Goal: Information Seeking & Learning: Learn about a topic

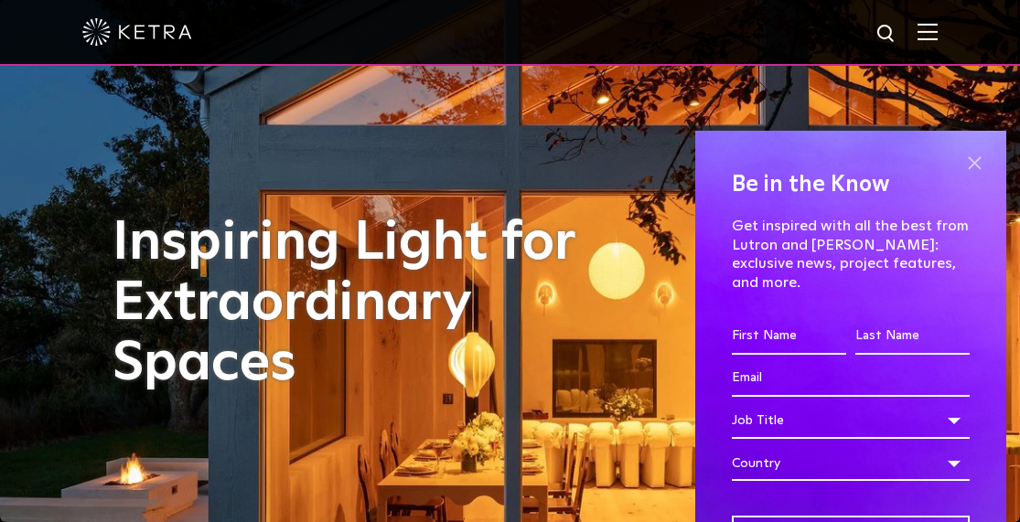
click at [962, 159] on span at bounding box center [973, 162] width 27 height 27
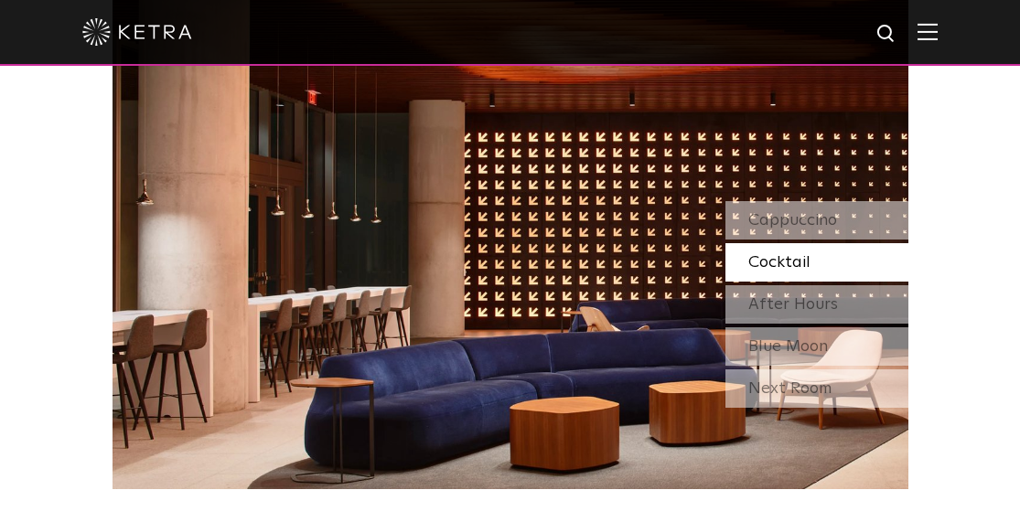
scroll to position [1439, 0]
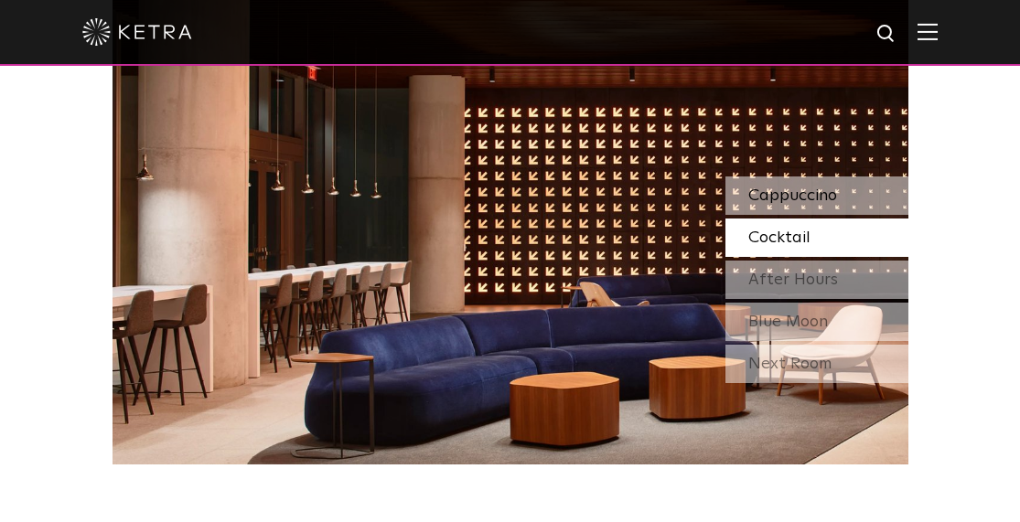
click at [784, 195] on span "Cappuccino" at bounding box center [792, 196] width 89 height 16
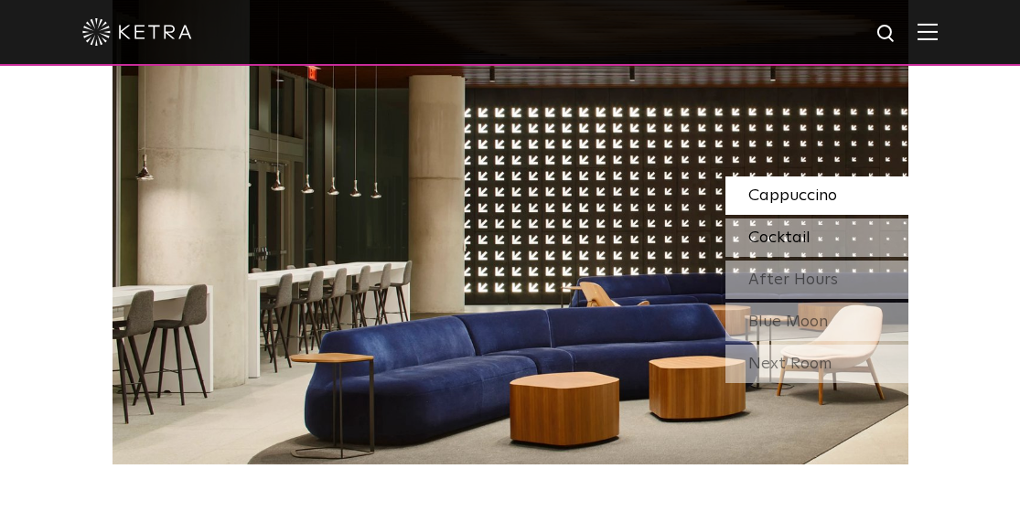
click at [787, 237] on span "Cocktail" at bounding box center [779, 238] width 62 height 16
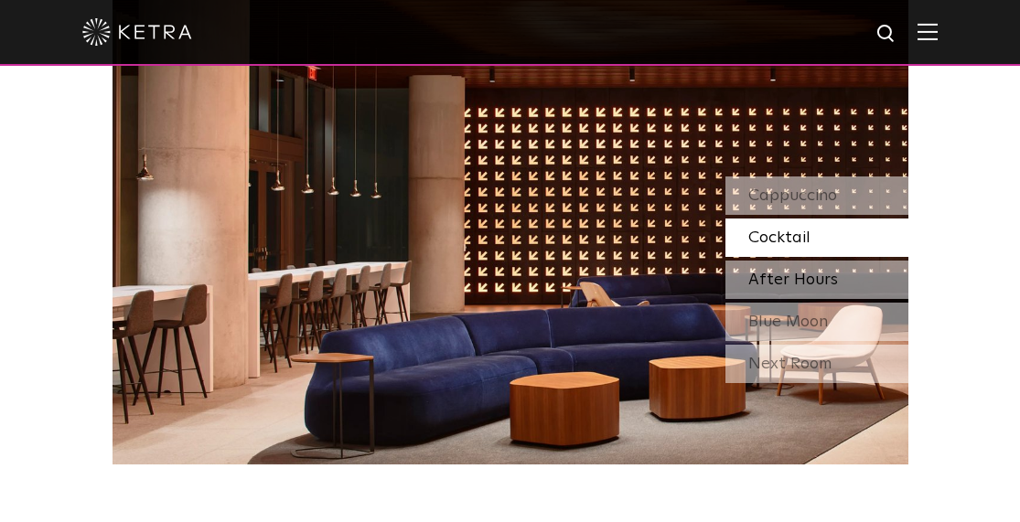
click at [781, 279] on span "After Hours" at bounding box center [793, 280] width 90 height 16
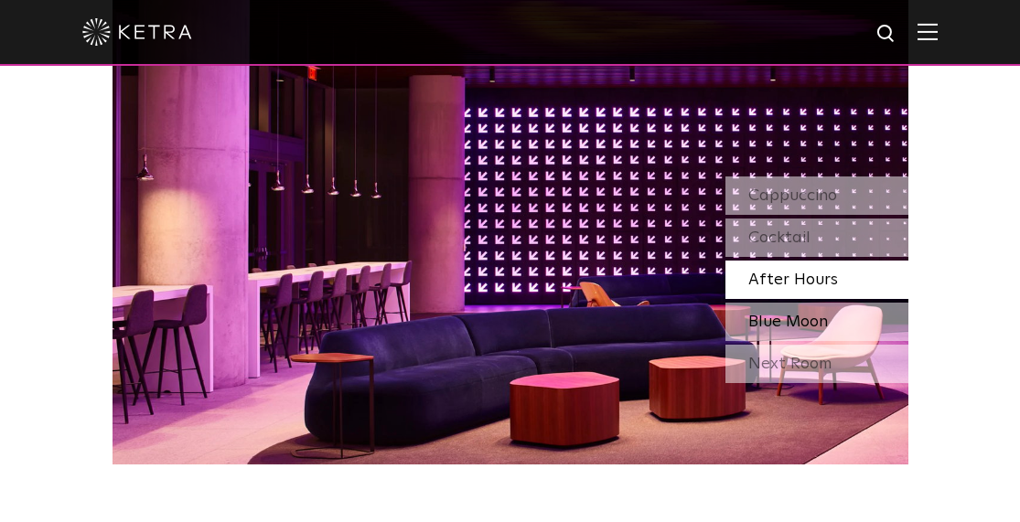
click at [780, 317] on span "Blue Moon" at bounding box center [788, 322] width 80 height 16
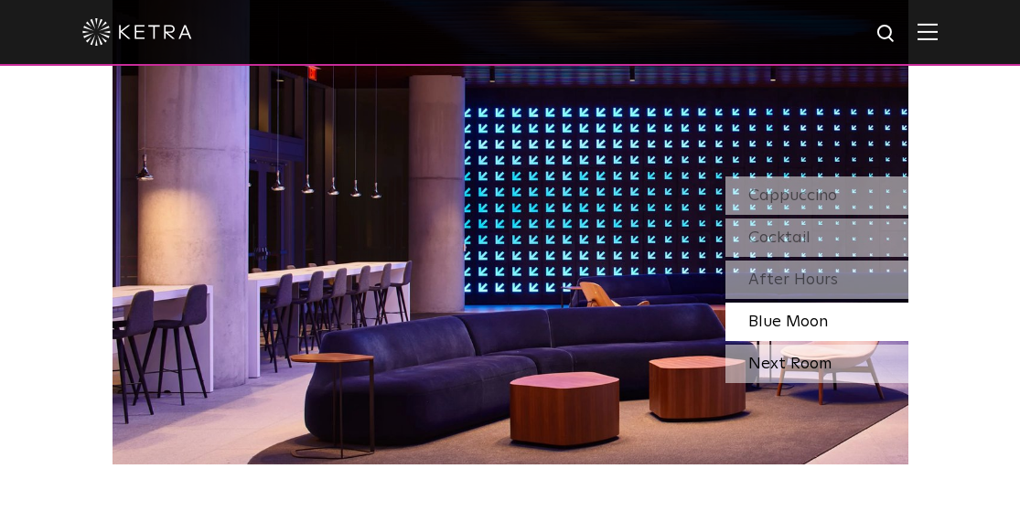
click at [781, 359] on div "Next Room" at bounding box center [816, 364] width 183 height 38
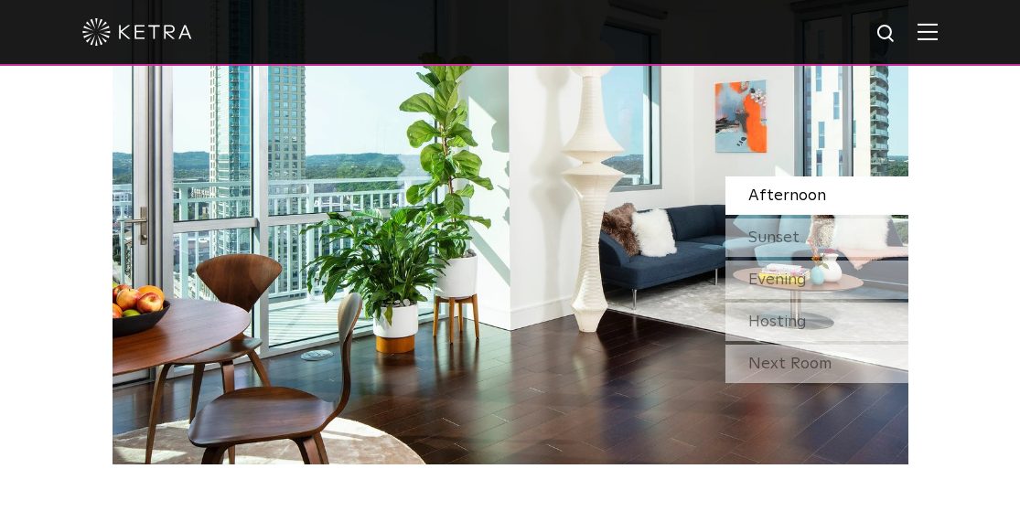
click at [770, 189] on span "Afternoon" at bounding box center [787, 196] width 78 height 16
click at [772, 239] on span "Sunset" at bounding box center [773, 238] width 51 height 16
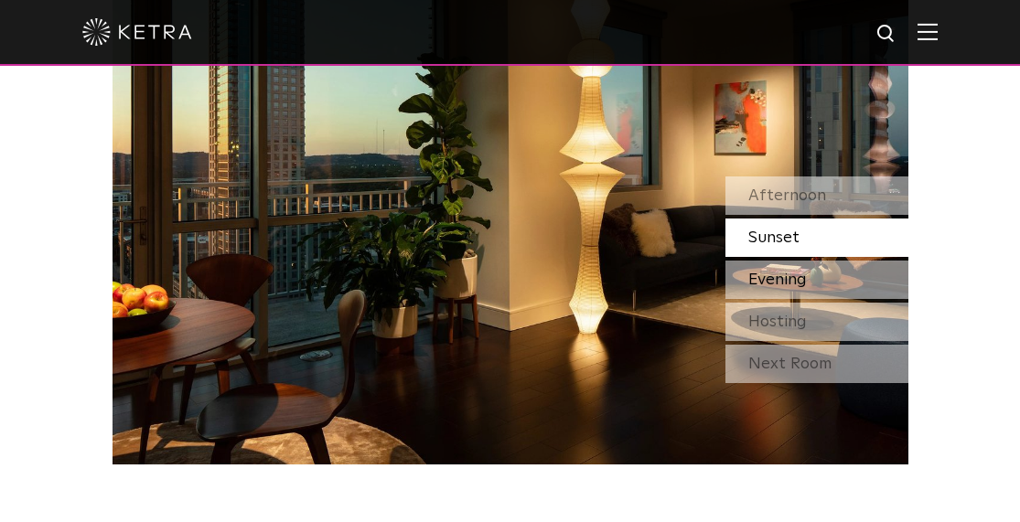
click at [777, 282] on span "Evening" at bounding box center [777, 280] width 59 height 16
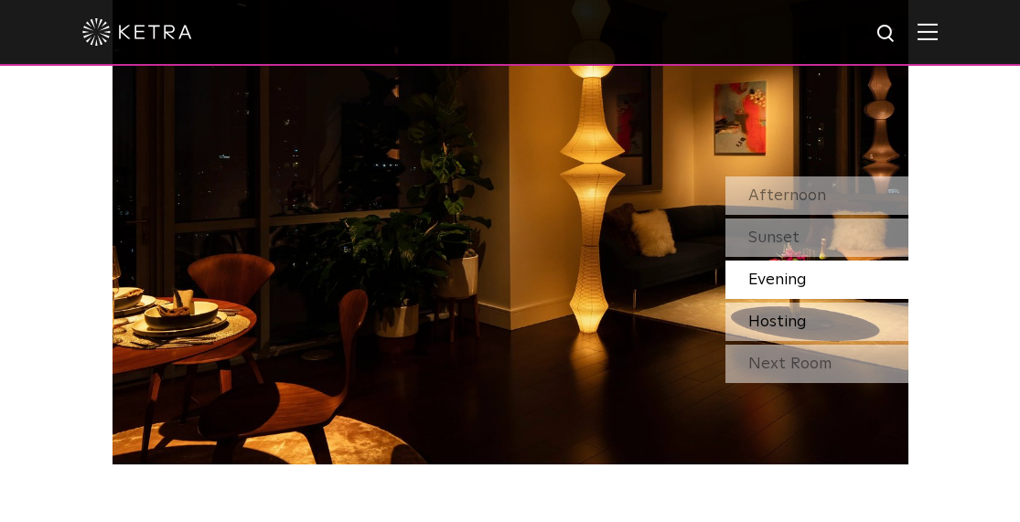
click at [778, 322] on span "Hosting" at bounding box center [777, 322] width 59 height 16
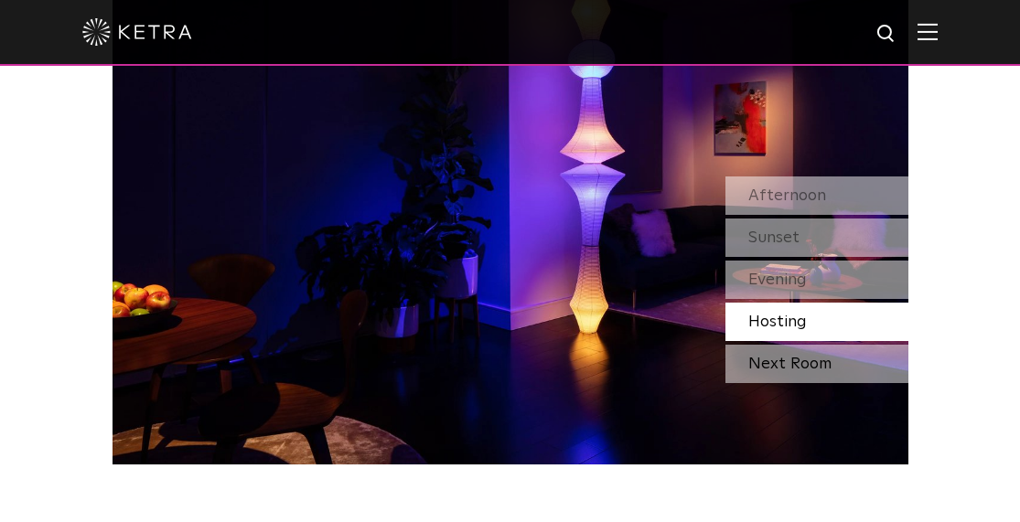
click at [780, 359] on div "Next Room" at bounding box center [816, 364] width 183 height 38
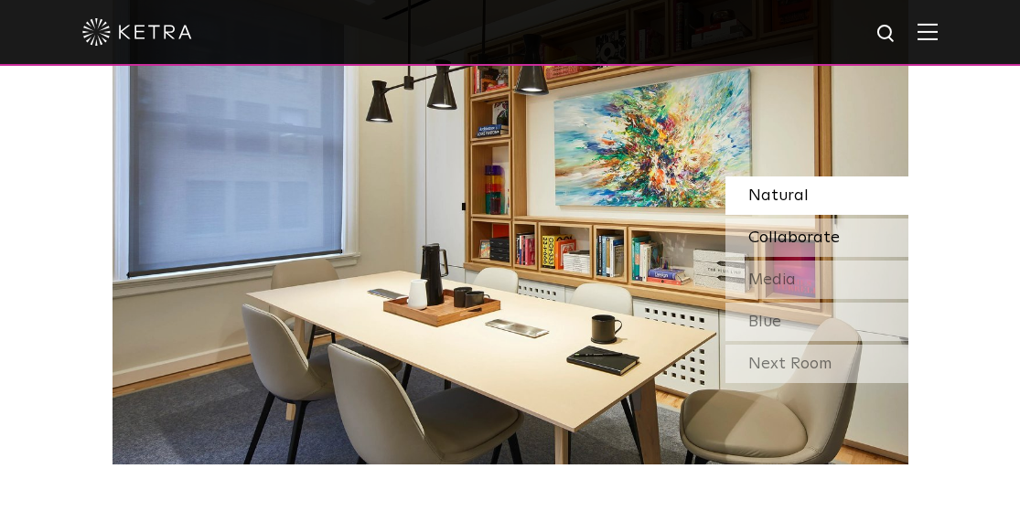
click at [788, 232] on span "Collaborate" at bounding box center [793, 238] width 91 height 16
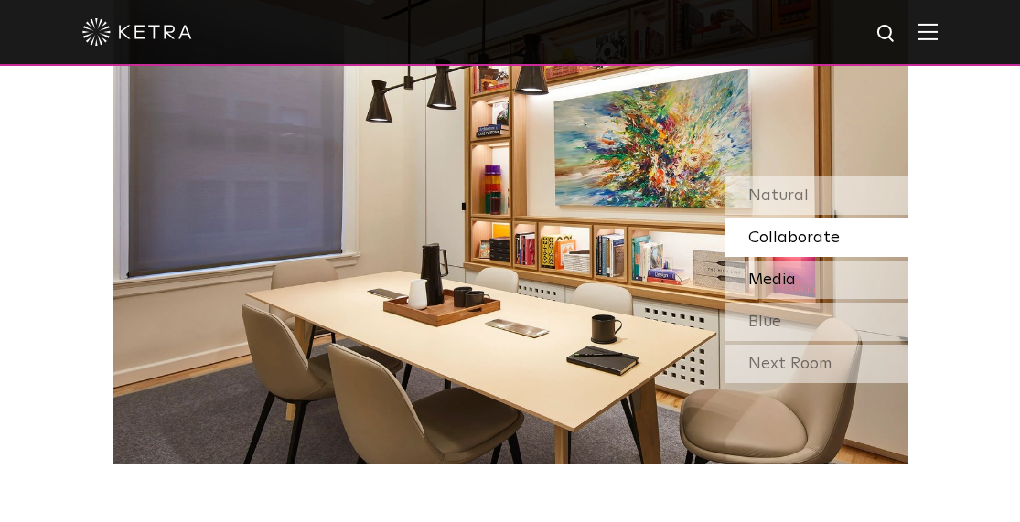
click at [776, 280] on span "Media" at bounding box center [772, 280] width 48 height 16
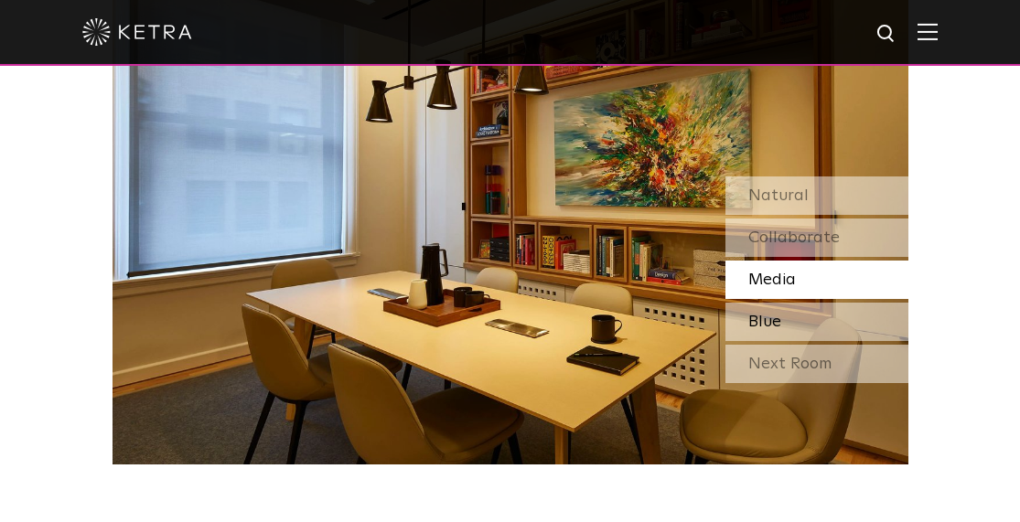
click at [778, 325] on span "Blue" at bounding box center [764, 322] width 33 height 16
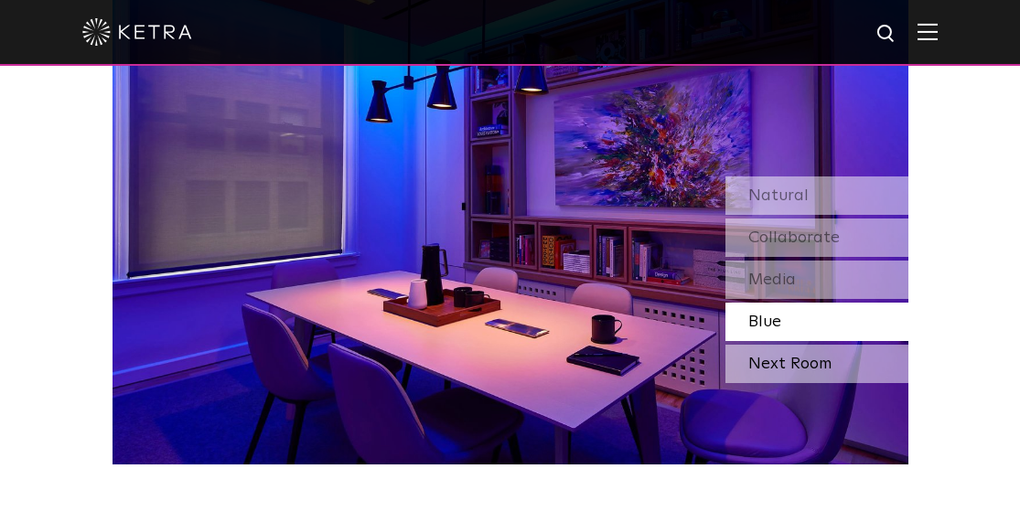
click at [795, 353] on div "Next Room" at bounding box center [816, 364] width 183 height 38
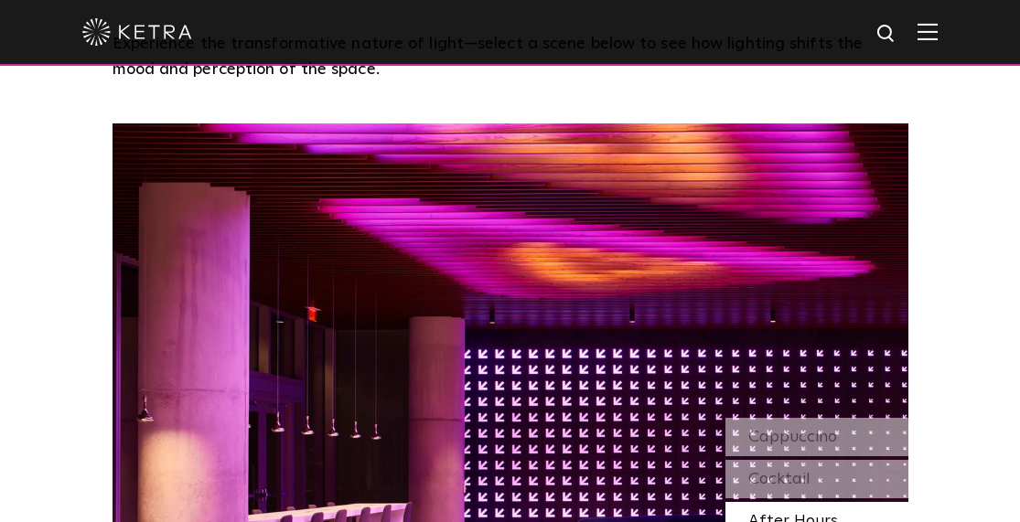
scroll to position [0, 0]
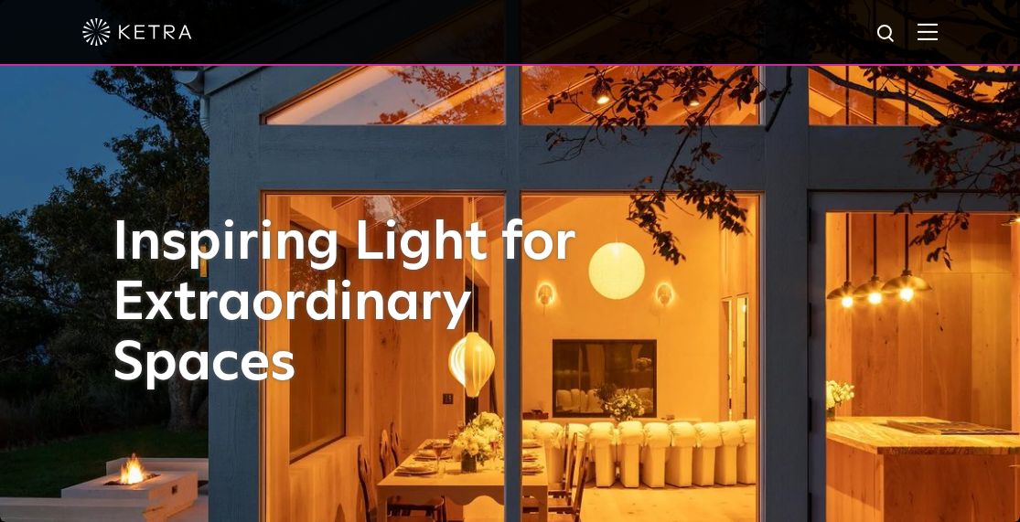
click at [938, 32] on img at bounding box center [927, 31] width 20 height 17
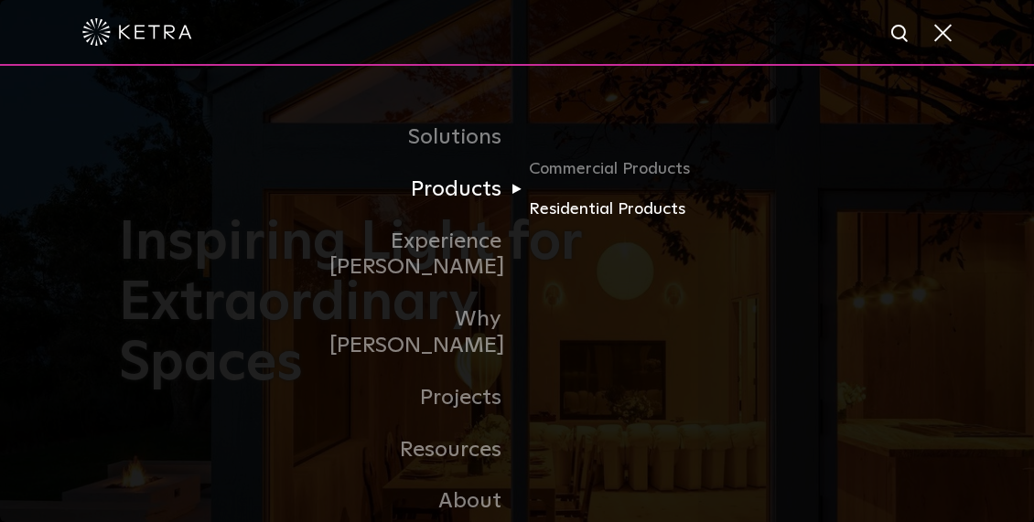
click at [559, 208] on link "Residential Products" at bounding box center [617, 210] width 176 height 27
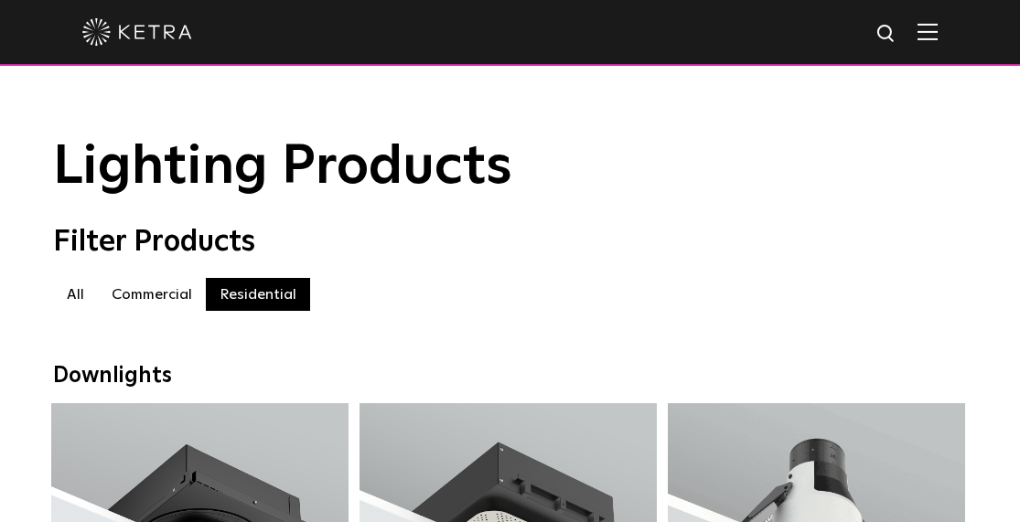
click at [938, 36] on img at bounding box center [927, 31] width 20 height 17
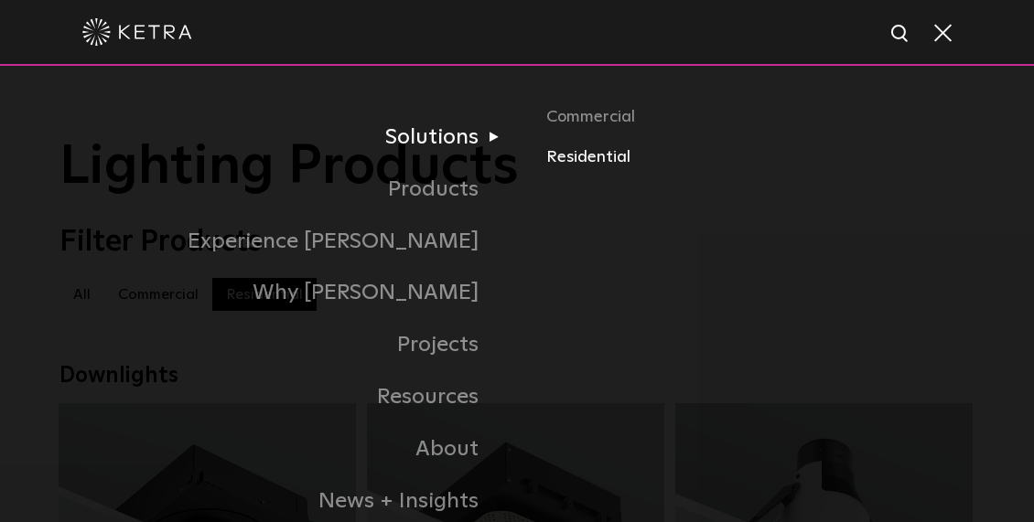
click at [606, 158] on link "Residential" at bounding box center [760, 158] width 428 height 27
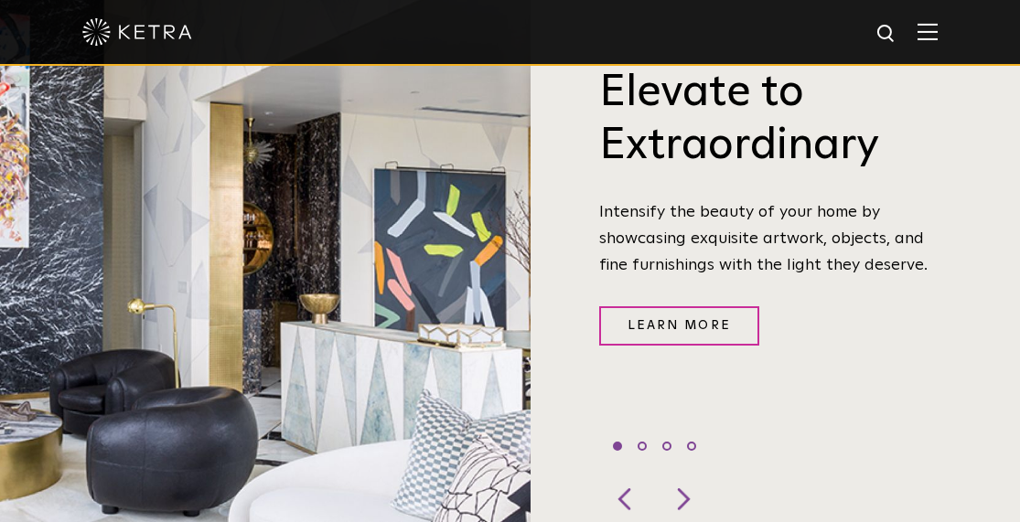
scroll to position [583, 0]
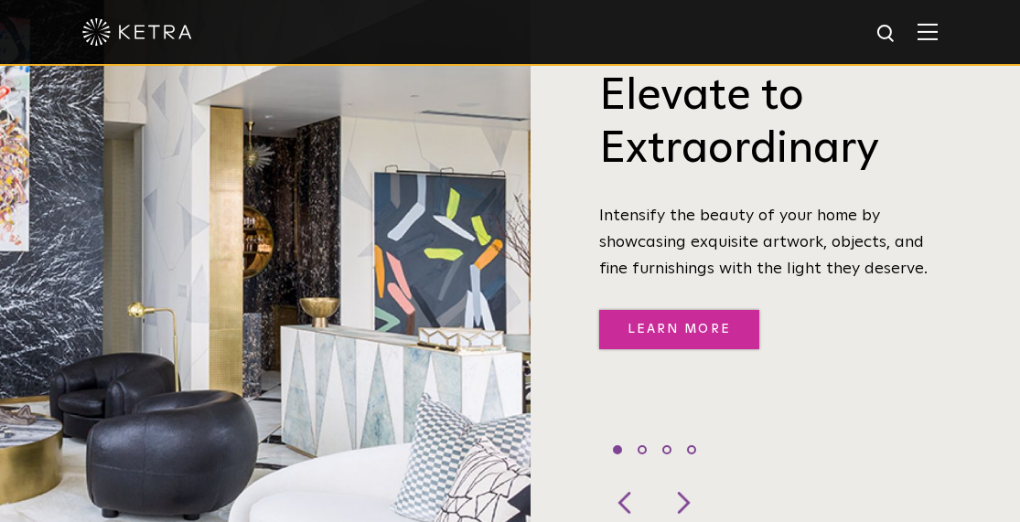
click at [689, 315] on link "Learn More" at bounding box center [679, 329] width 160 height 39
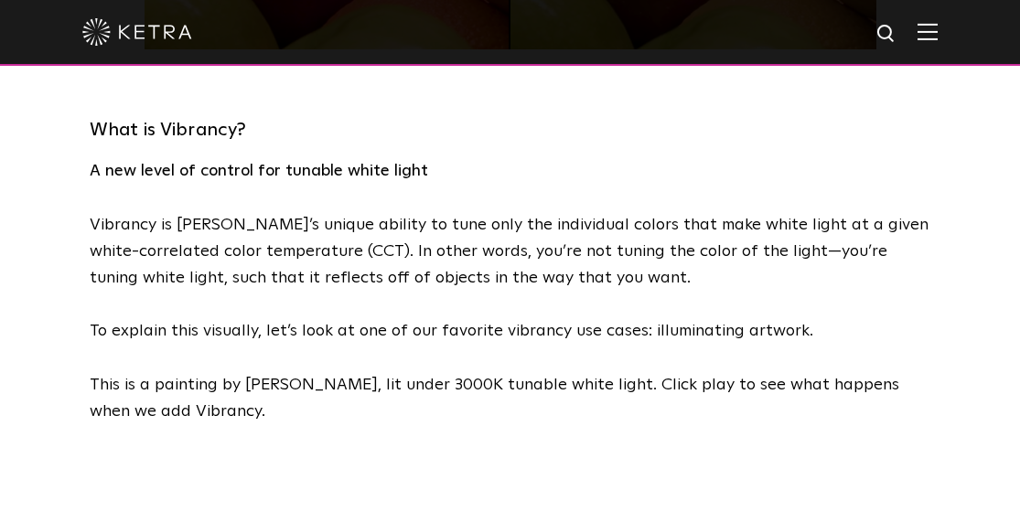
scroll to position [885, 0]
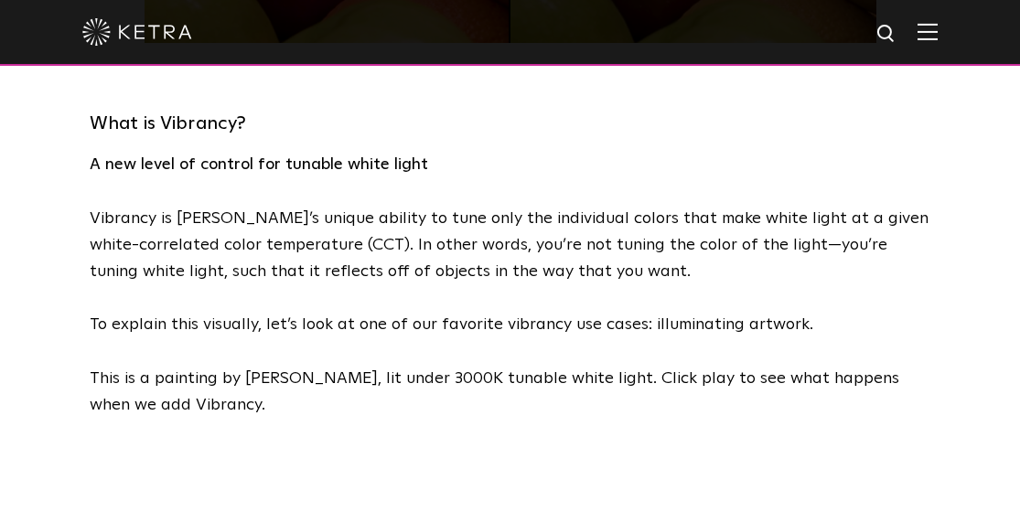
drag, startPoint x: 1028, startPoint y: 26, endPoint x: 1032, endPoint y: 93, distance: 67.8
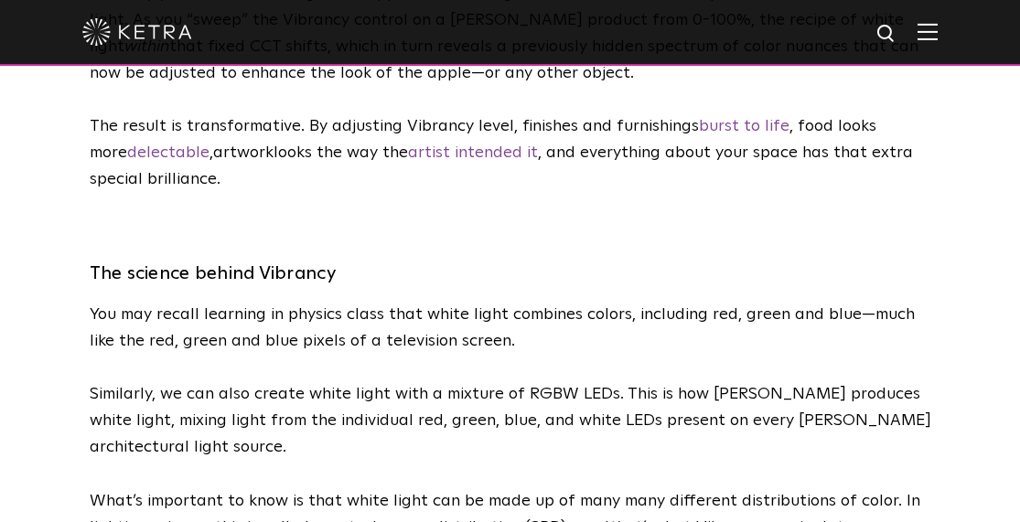
scroll to position [2646, 0]
